Goal: Information Seeking & Learning: Learn about a topic

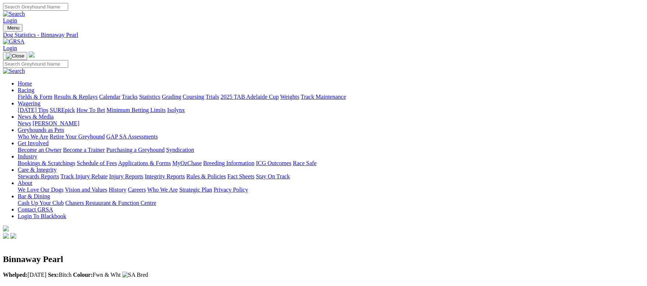
click at [52, 93] on link "Fields & Form" at bounding box center [35, 96] width 35 height 6
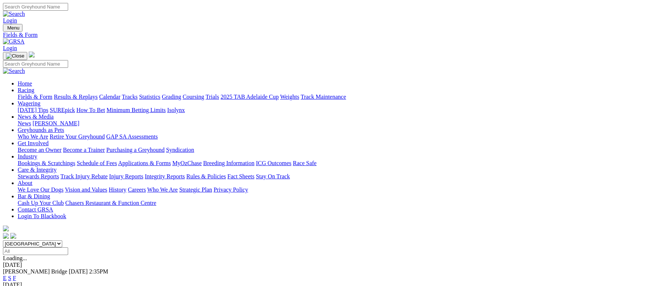
click at [44, 93] on link "Fields & Form" at bounding box center [35, 96] width 35 height 6
click at [120, 93] on link "Calendar" at bounding box center [109, 96] width 21 height 6
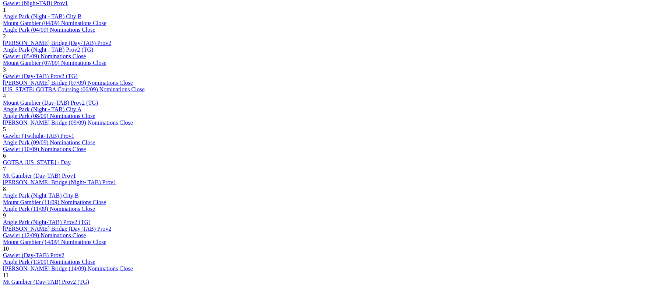
scroll to position [497, 0]
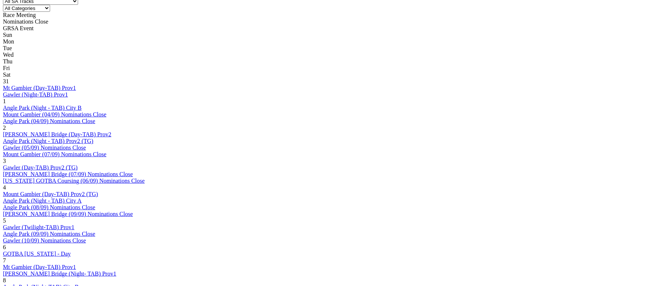
scroll to position [497, 0]
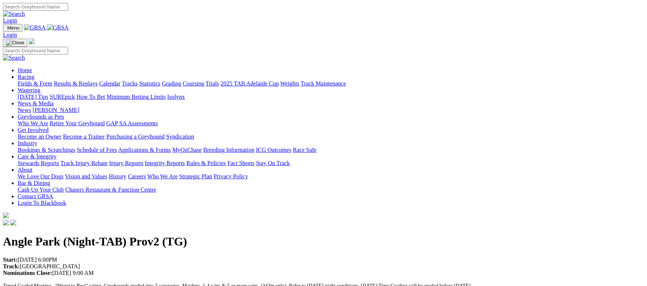
click at [120, 80] on link "Calendar" at bounding box center [109, 83] width 21 height 6
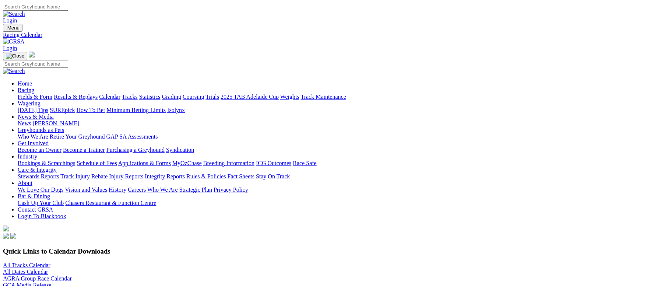
click at [50, 262] on link "All Tracks Calendar" at bounding box center [26, 265] width 47 height 6
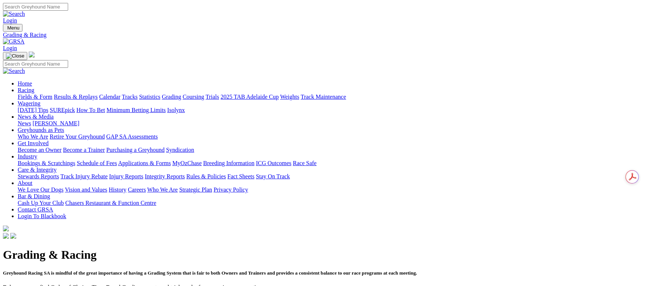
click at [52, 93] on link "Fields & Form" at bounding box center [35, 96] width 35 height 6
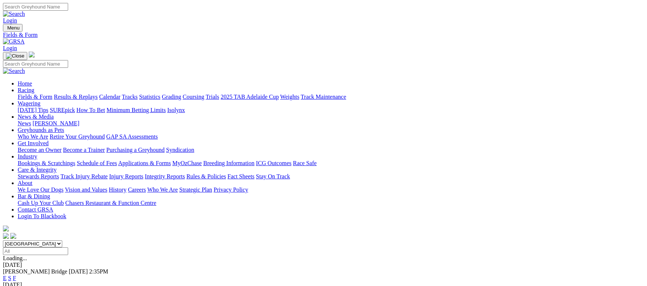
scroll to position [221, 0]
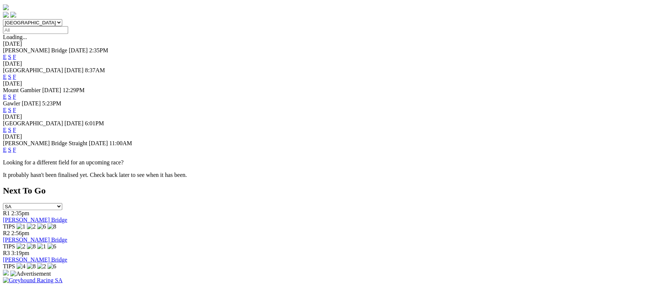
click at [16, 146] on link "F" at bounding box center [14, 149] width 3 height 6
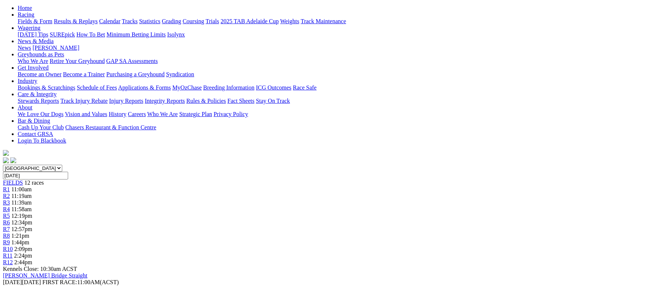
scroll to position [55, 0]
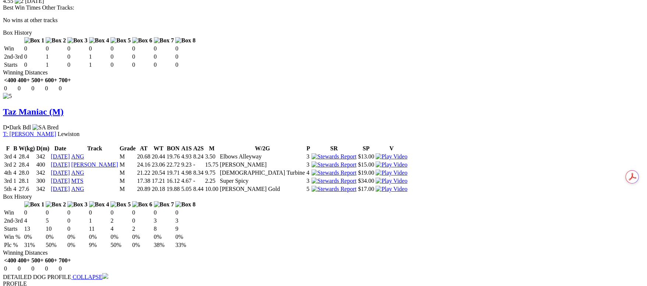
scroll to position [1490, 0]
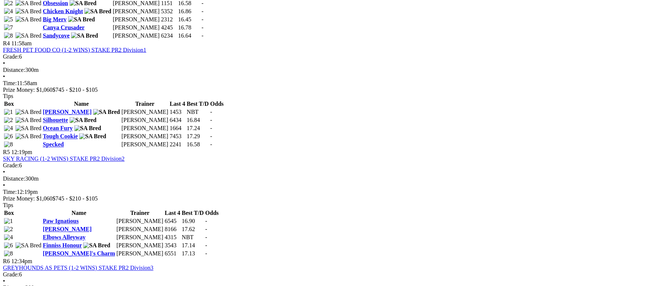
scroll to position [773, 0]
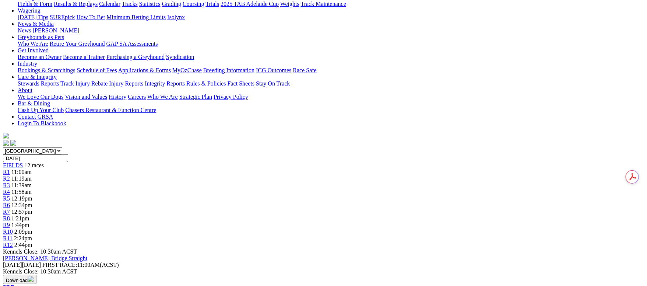
scroll to position [165, 0]
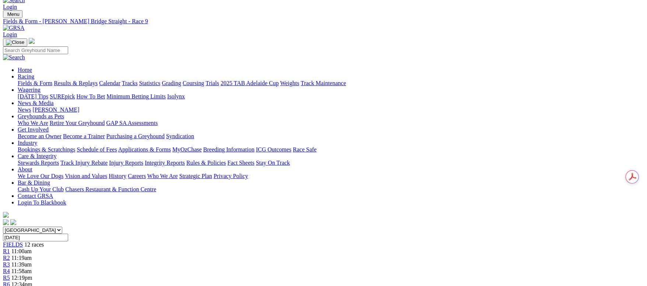
scroll to position [0, 0]
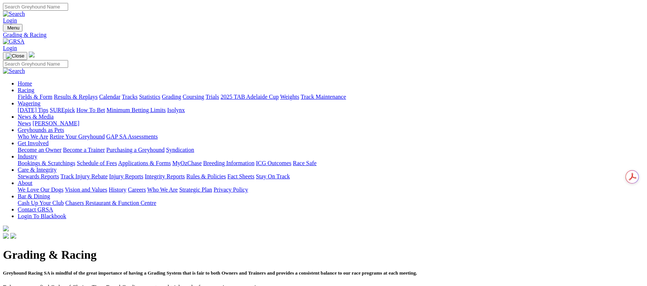
click at [68, 6] on input "Search" at bounding box center [35, 7] width 65 height 8
type input "mallee beauty"
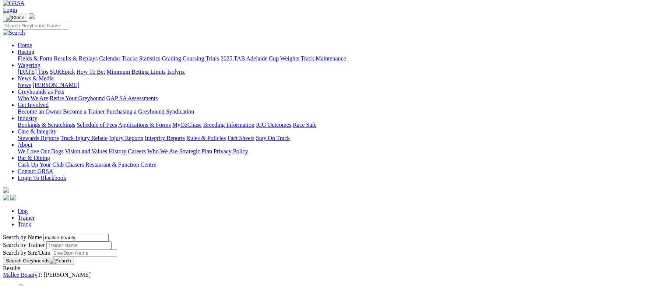
scroll to position [55, 0]
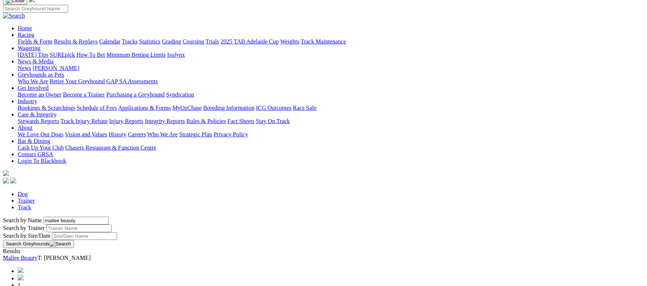
click at [38, 254] on link "Mallee Beauty" at bounding box center [20, 257] width 35 height 6
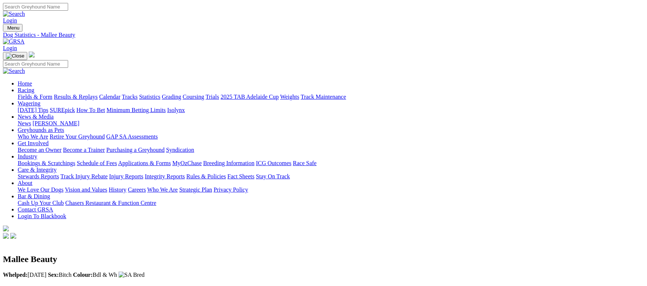
click at [52, 93] on link "Fields & Form" at bounding box center [35, 96] width 35 height 6
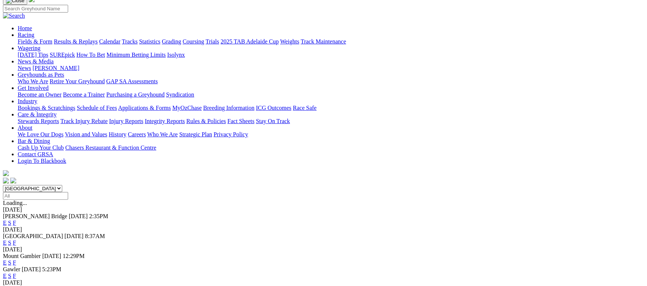
scroll to position [110, 0]
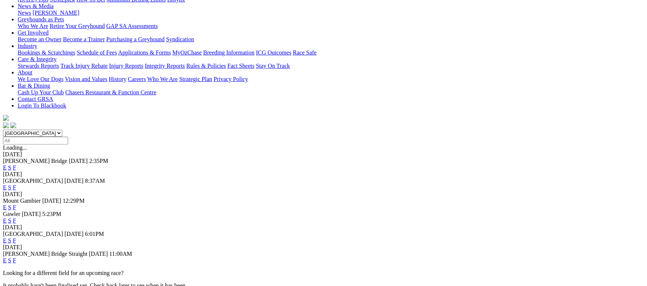
click at [16, 204] on link "F" at bounding box center [14, 207] width 3 height 6
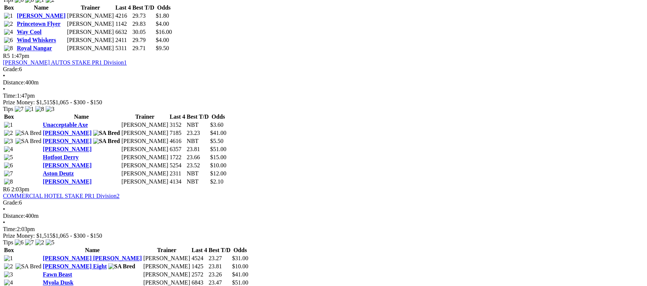
scroll to position [828, 0]
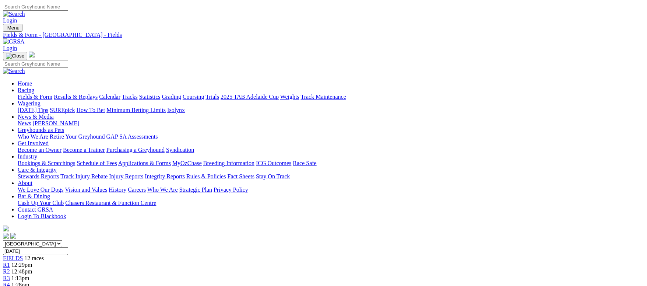
click at [181, 93] on link "Grading" at bounding box center [171, 96] width 19 height 6
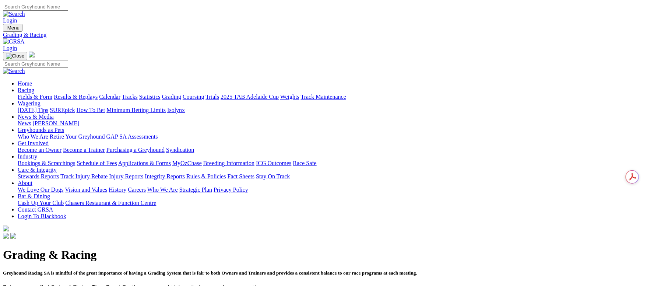
click at [41, 93] on link "Fields & Form" at bounding box center [35, 96] width 35 height 6
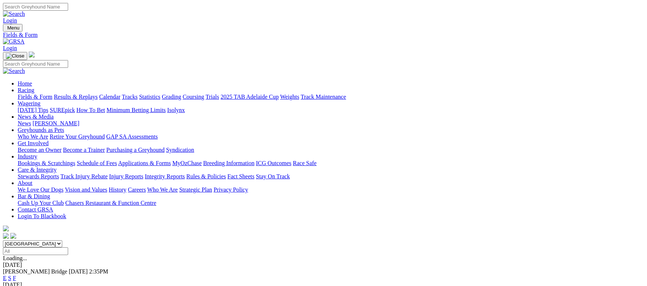
click at [16, 275] on link "F" at bounding box center [14, 278] width 3 height 6
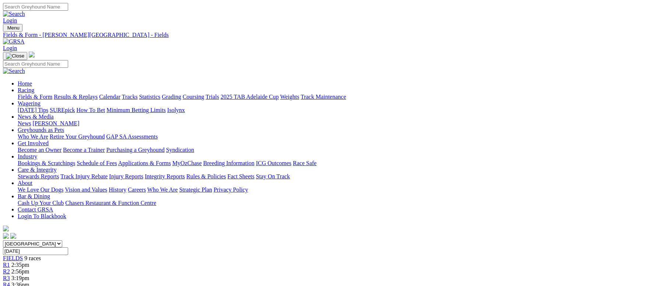
click at [52, 93] on link "Fields & Form" at bounding box center [35, 96] width 35 height 6
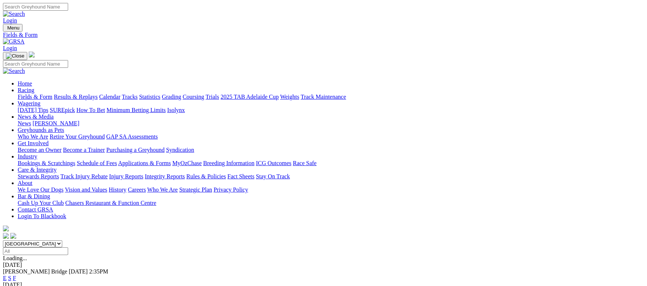
click at [181, 93] on link "Grading" at bounding box center [171, 96] width 19 height 6
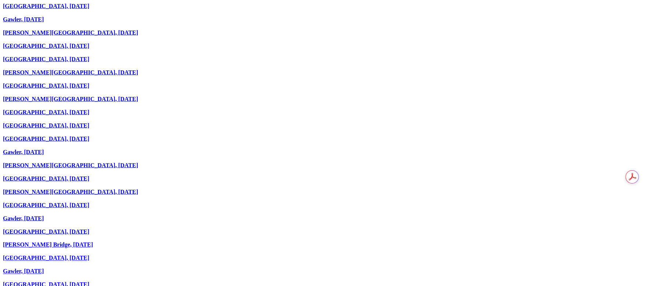
scroll to position [442, 0]
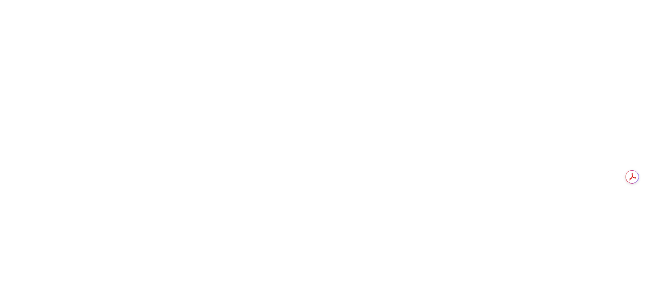
scroll to position [1159, 0]
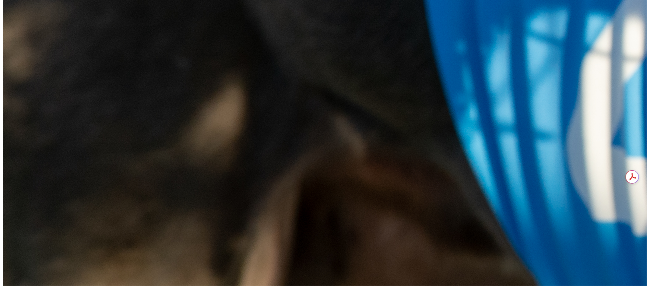
drag, startPoint x: 411, startPoint y: 135, endPoint x: 402, endPoint y: 108, distance: 28.2
